Goal: Navigation & Orientation: Find specific page/section

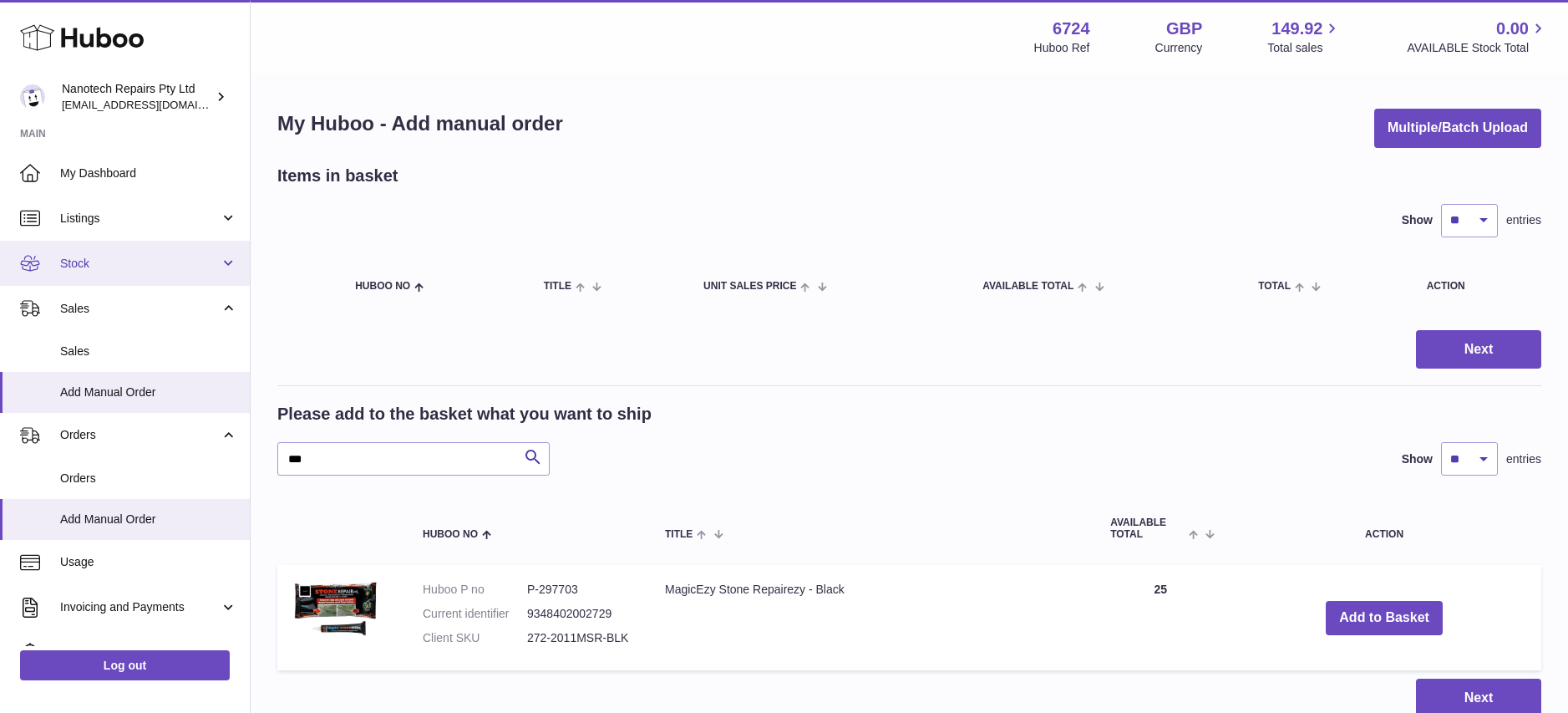
click at [156, 266] on span "Stock" at bounding box center [140, 263] width 159 height 16
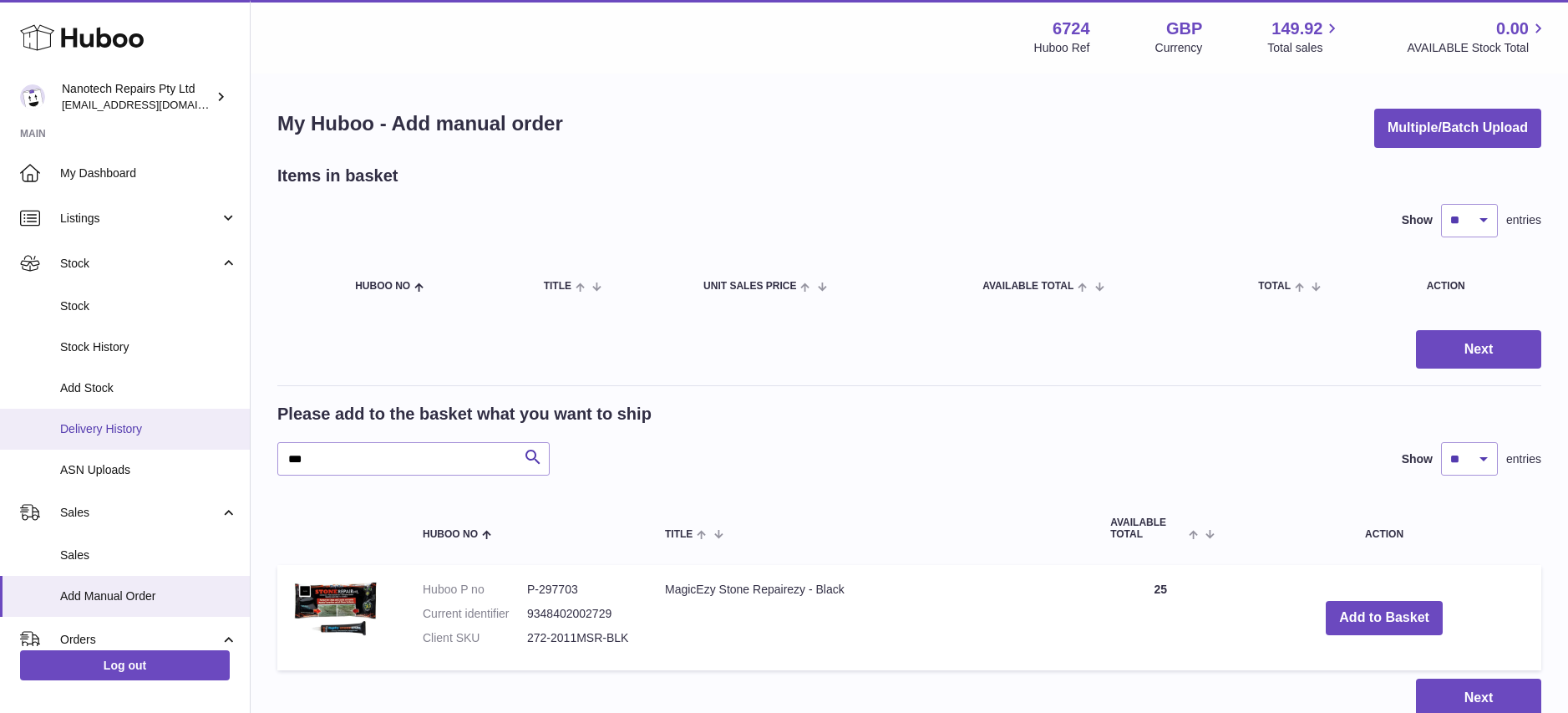
click at [152, 421] on span "Delivery History" at bounding box center [148, 429] width 177 height 16
click at [159, 421] on span "Delivery History" at bounding box center [148, 429] width 177 height 16
click at [94, 426] on span "Delivery History" at bounding box center [148, 429] width 177 height 16
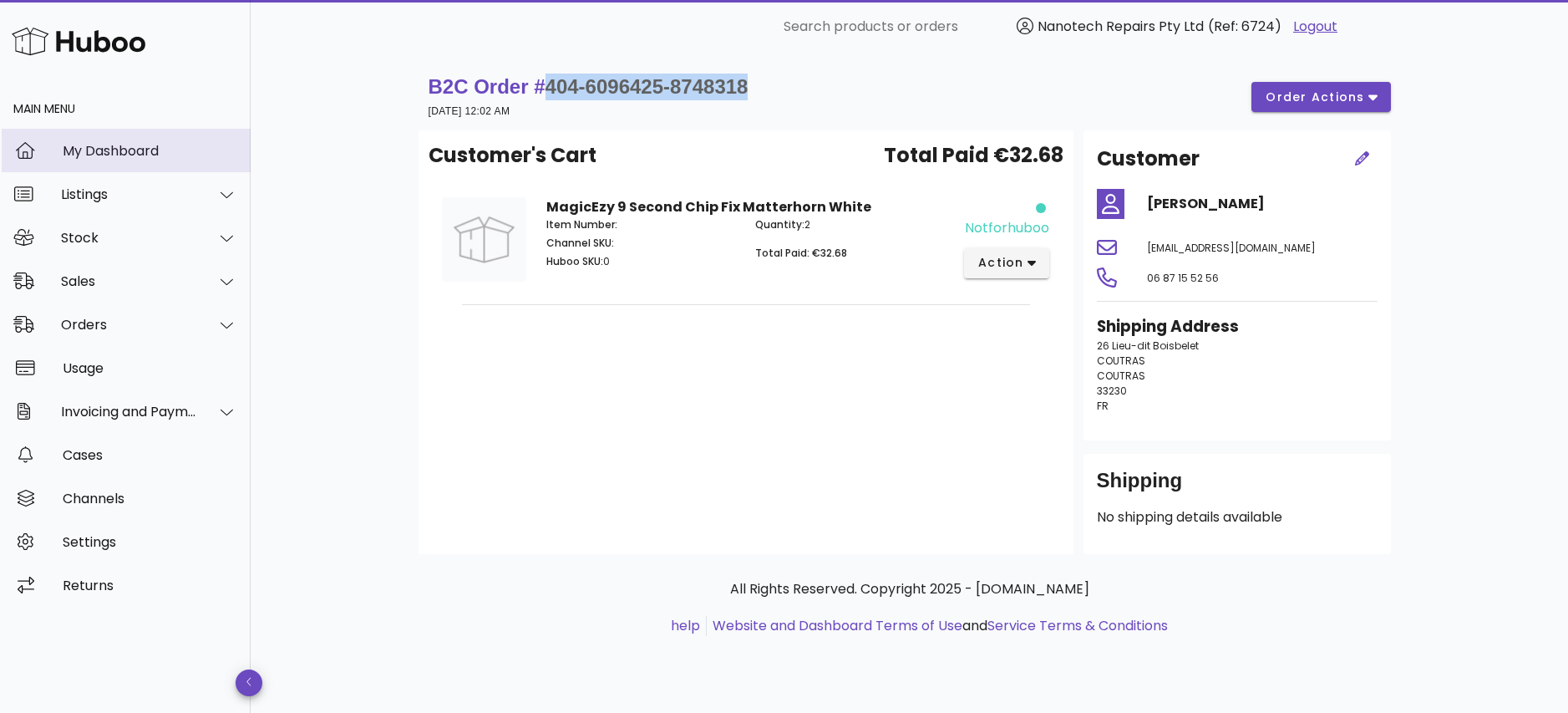
click at [155, 154] on div "My Dashboard" at bounding box center [150, 150] width 175 height 16
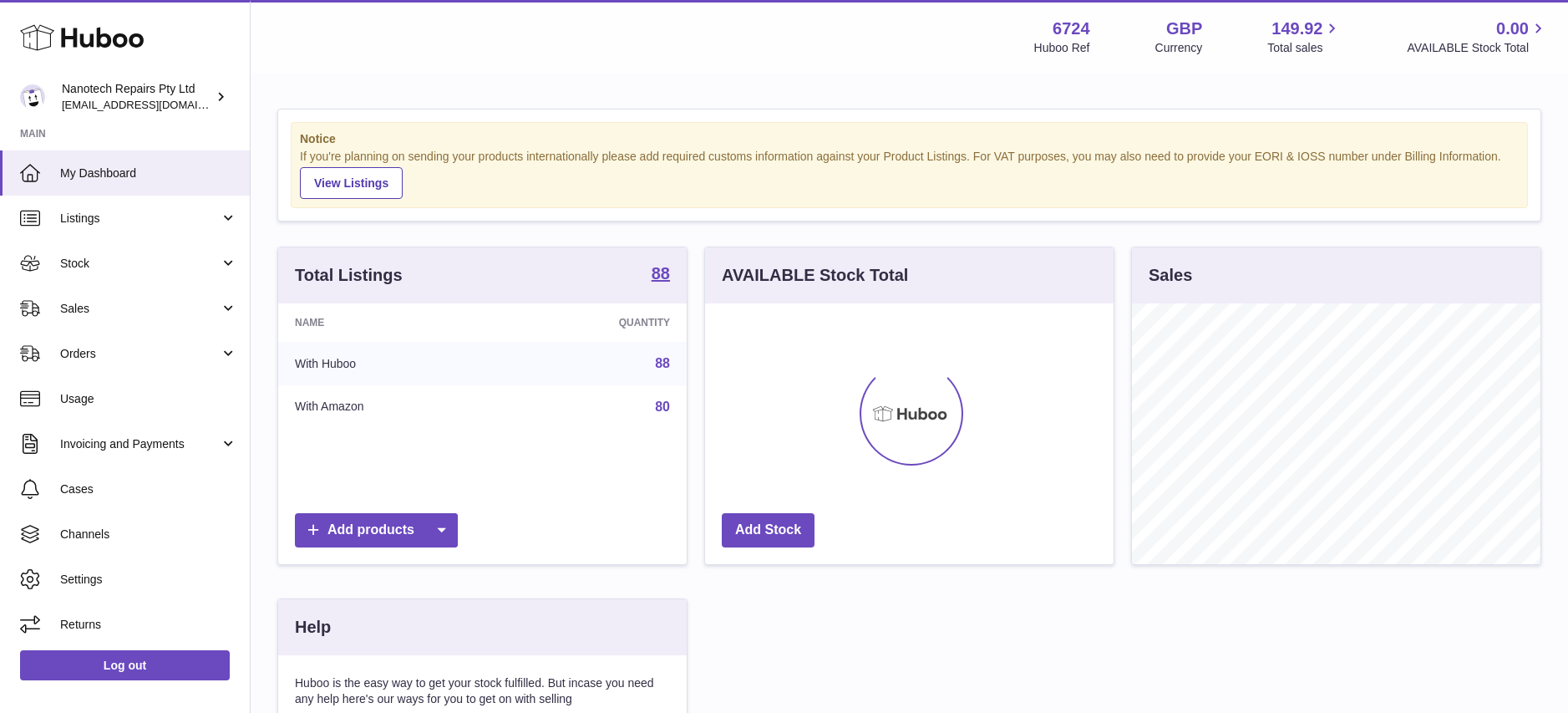
scroll to position [261, 408]
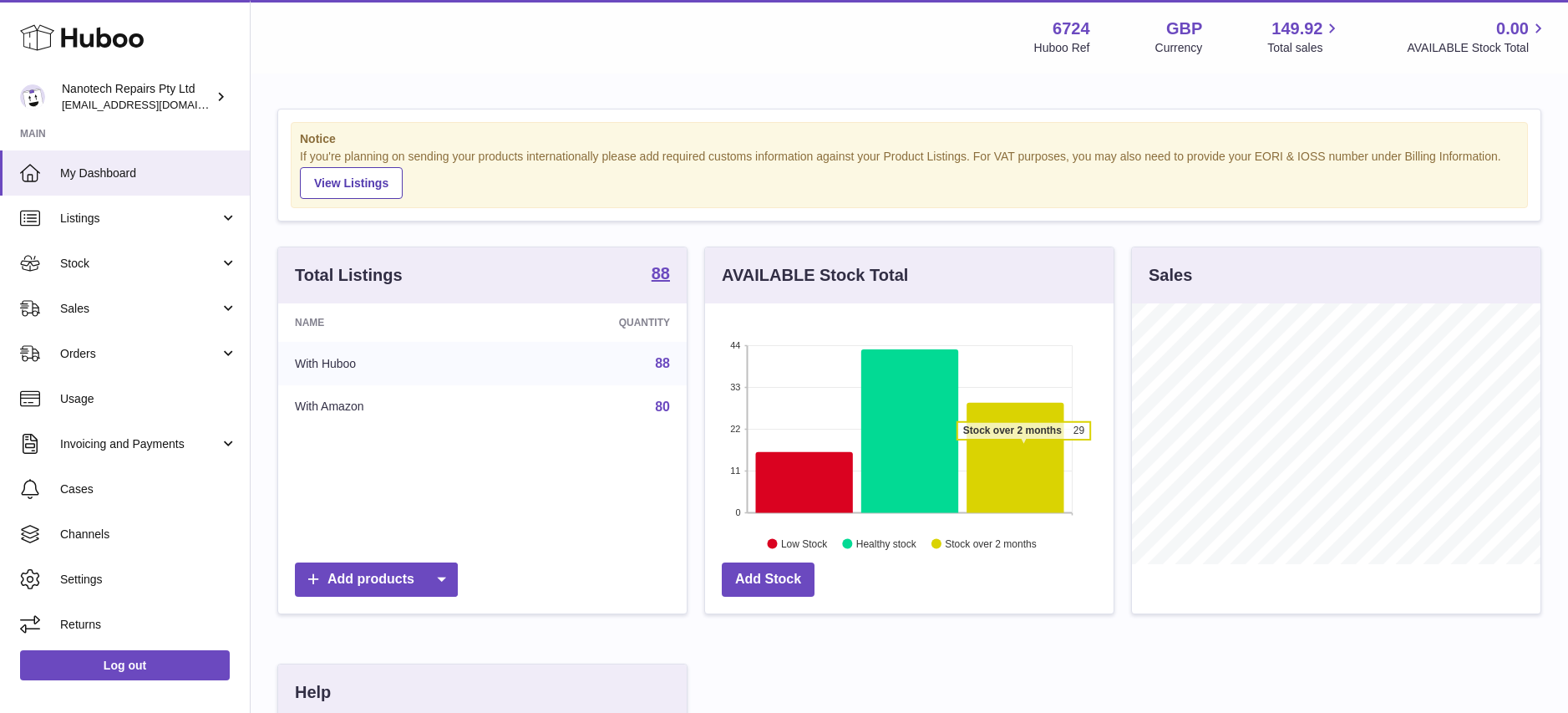
click at [1023, 448] on icon at bounding box center [1014, 457] width 97 height 110
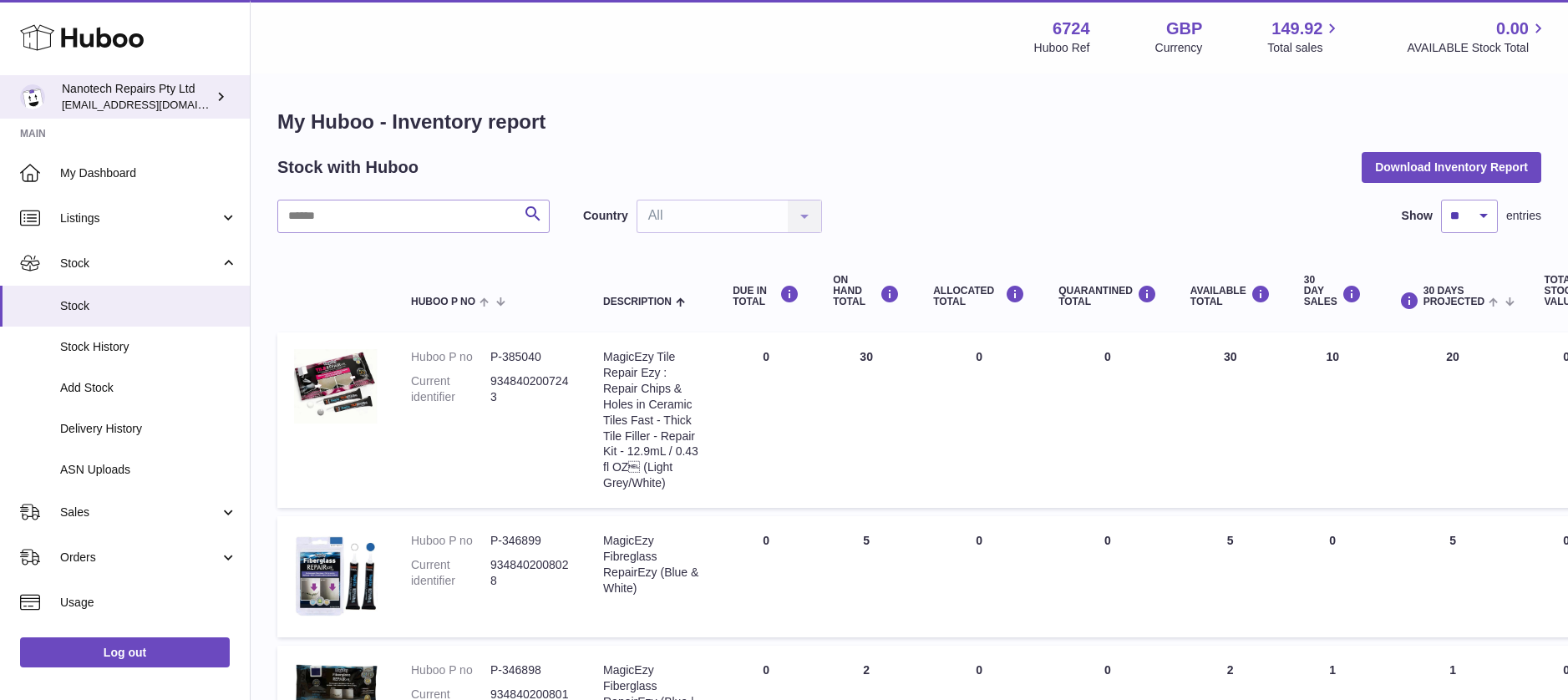
click at [124, 107] on span "[EMAIL_ADDRESS][DOMAIN_NAME]" at bounding box center [154, 105] width 183 height 13
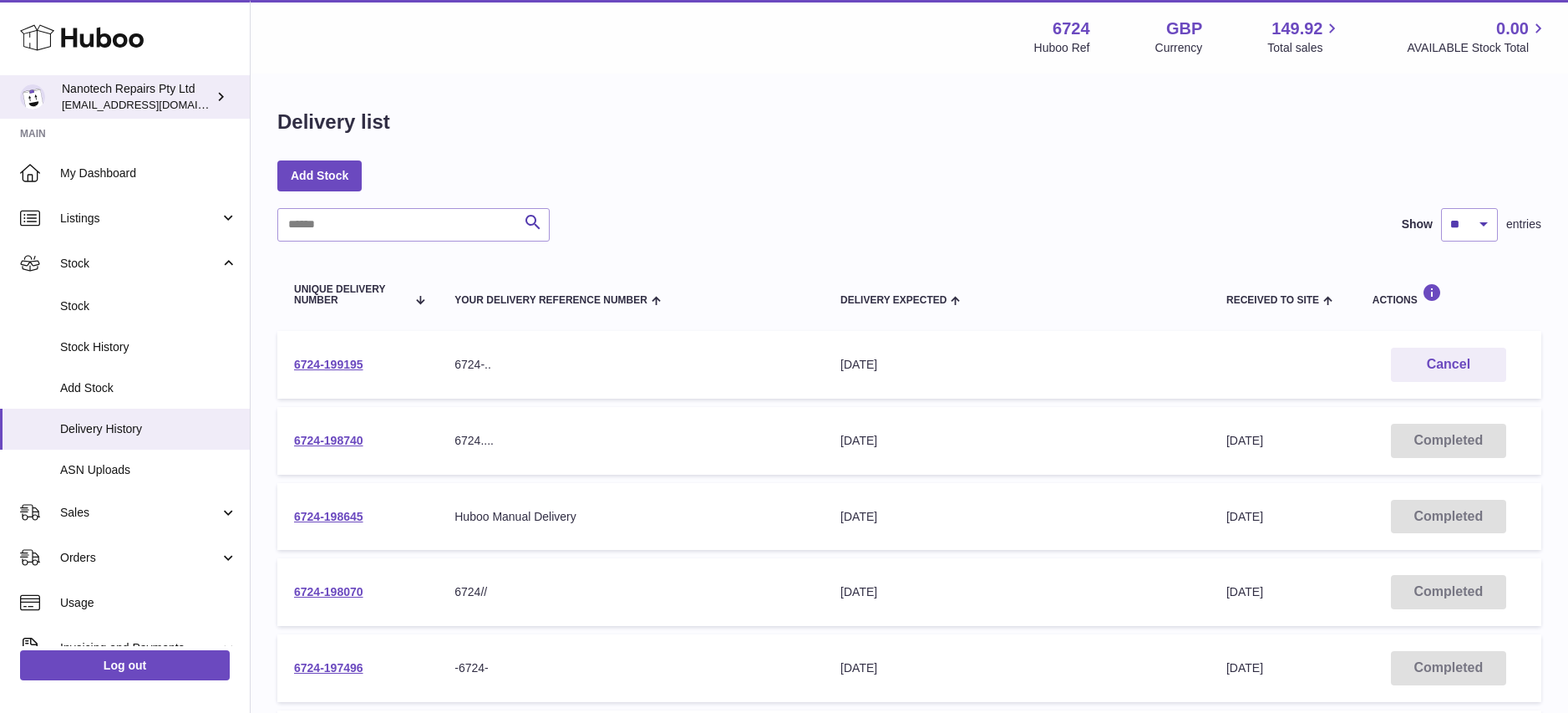
click at [98, 104] on span "[EMAIL_ADDRESS][DOMAIN_NAME]" at bounding box center [154, 105] width 183 height 13
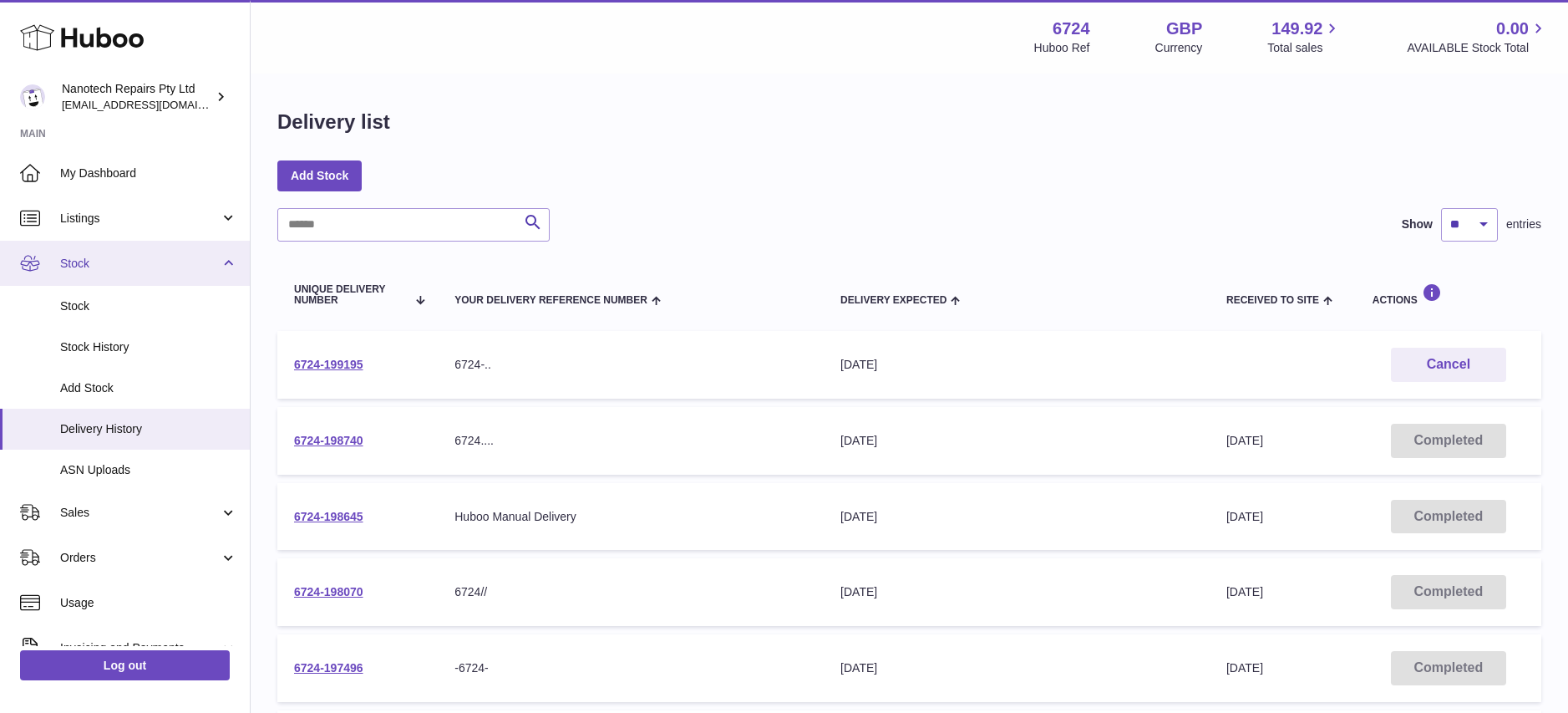
click at [162, 268] on span "Stock" at bounding box center [140, 263] width 159 height 16
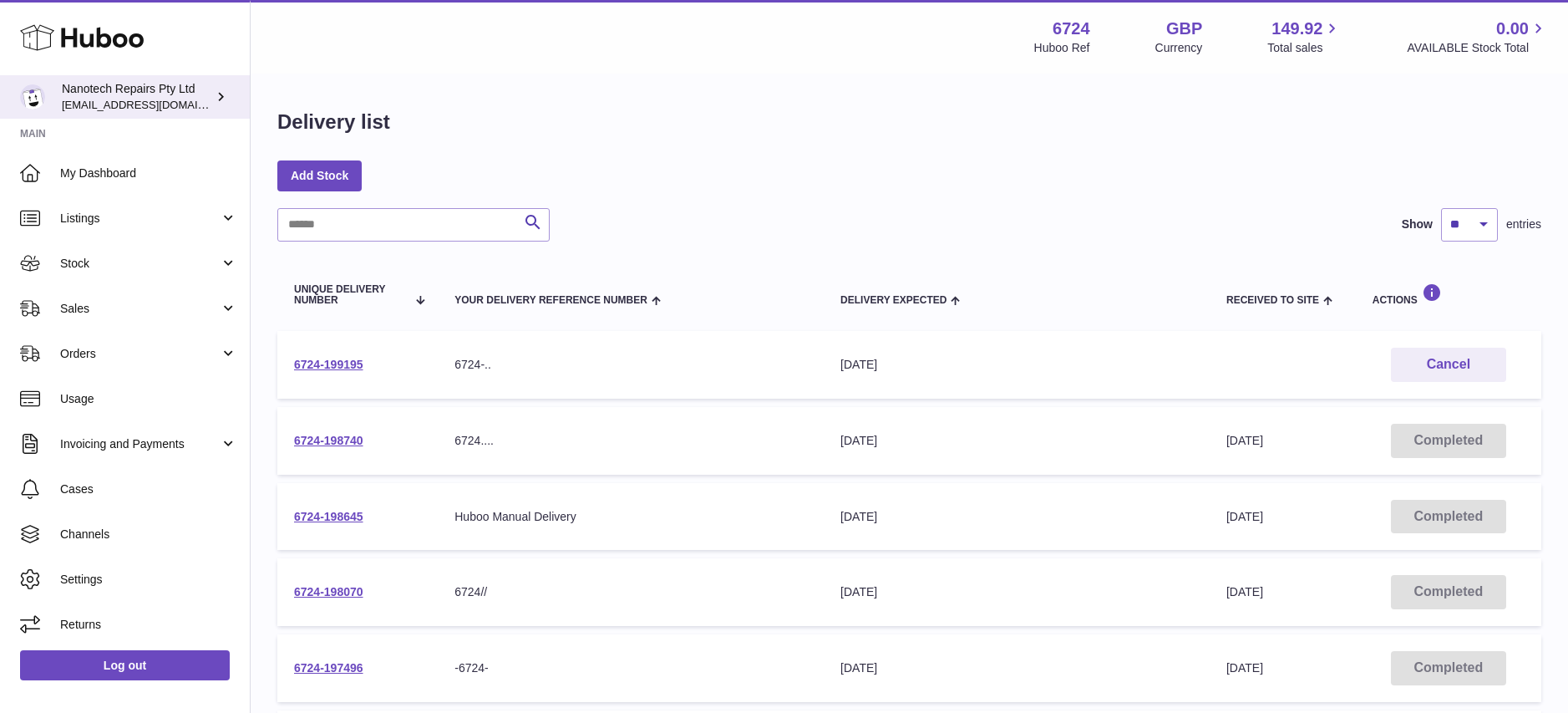
click at [139, 107] on span "[EMAIL_ADDRESS][DOMAIN_NAME]" at bounding box center [154, 105] width 183 height 13
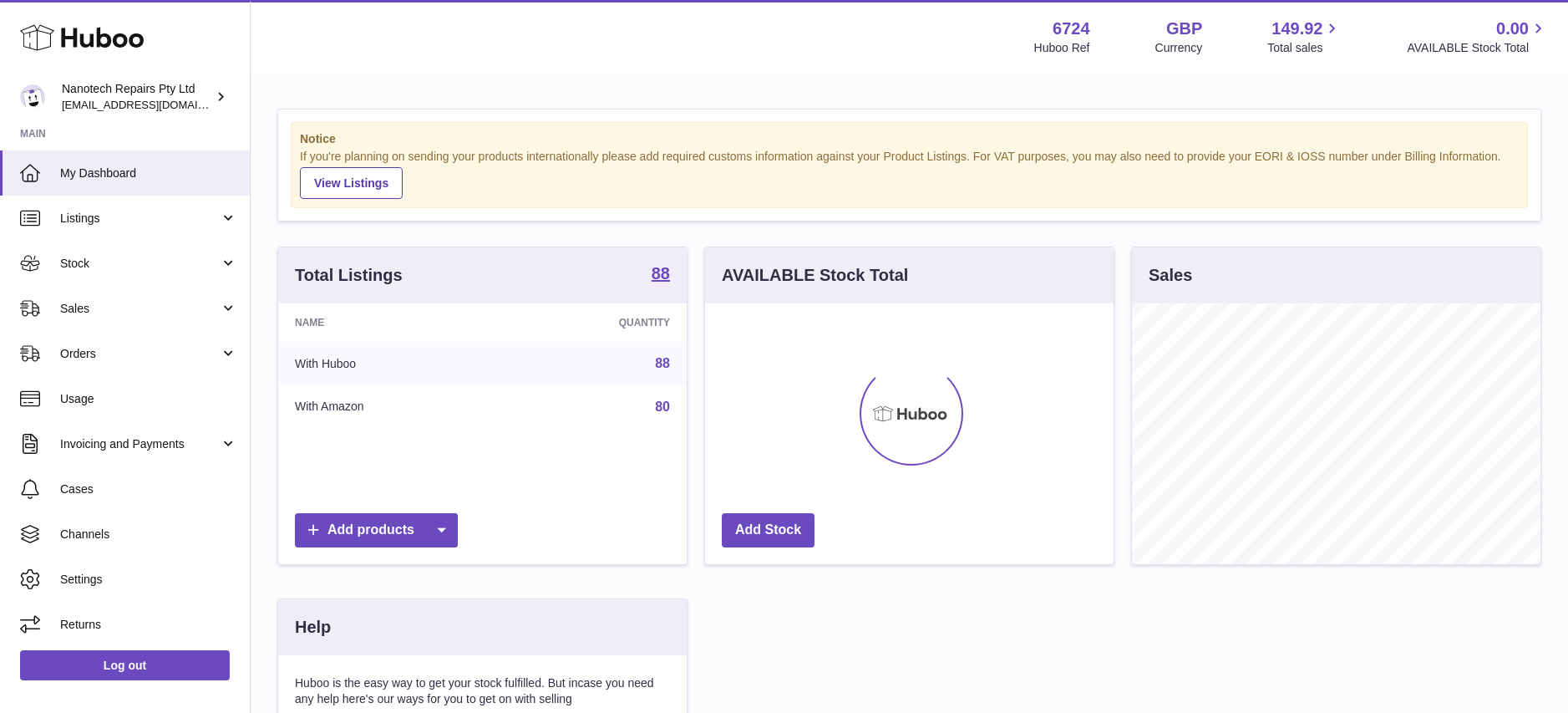
scroll to position [261, 408]
